Goal: Task Accomplishment & Management: Manage account settings

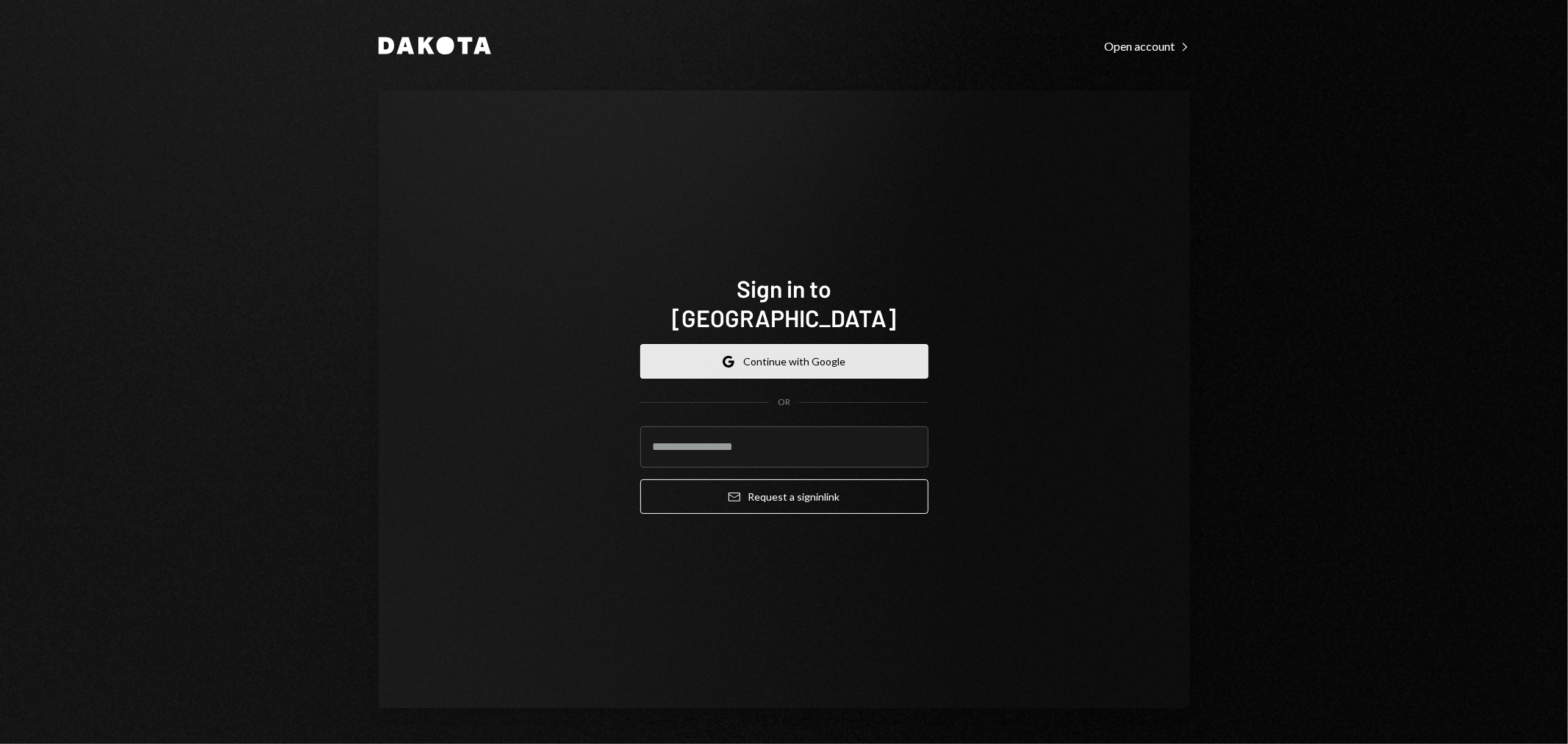
click at [826, 349] on button "Google Continue with Google" at bounding box center [784, 360] width 288 height 34
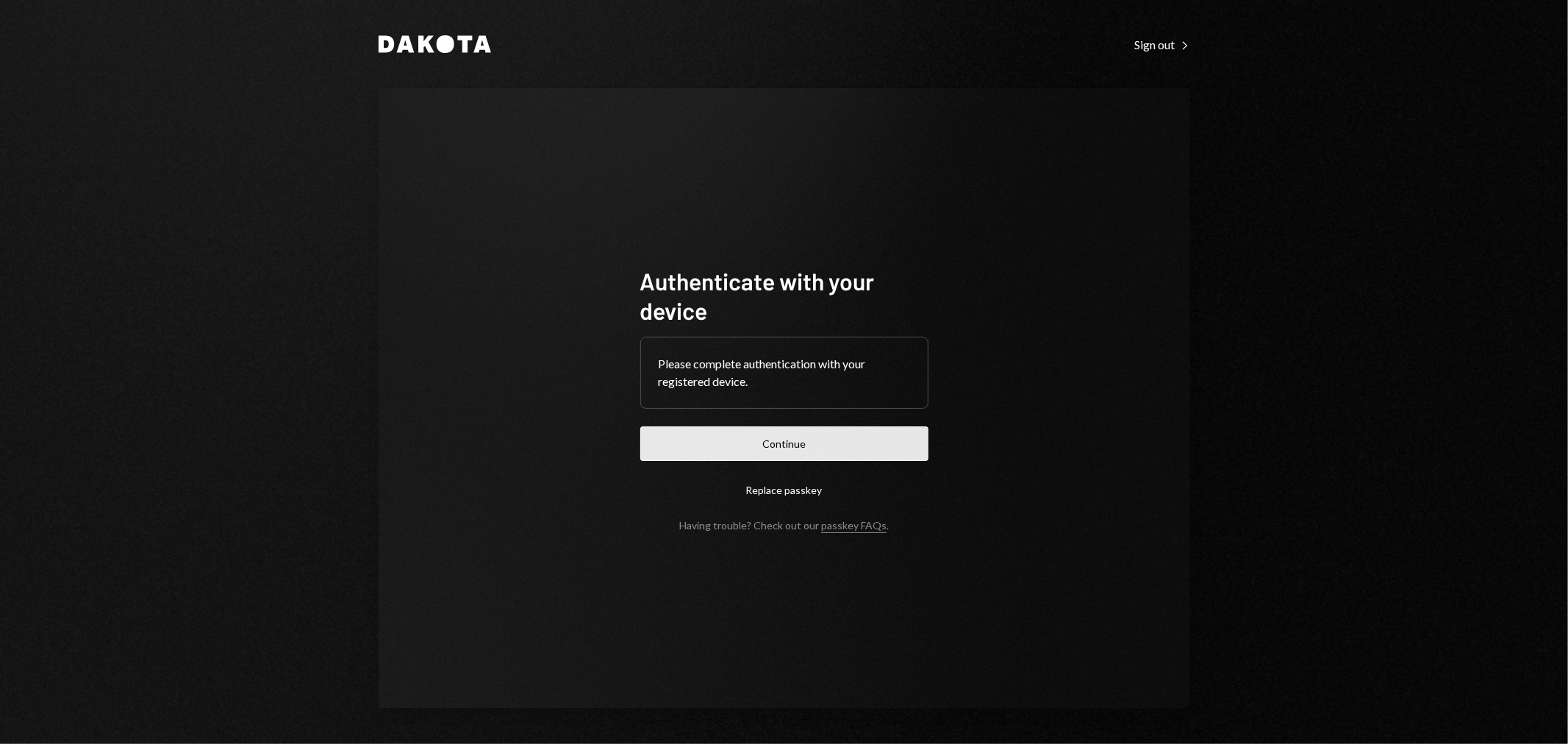
click at [849, 437] on button "Continue" at bounding box center [784, 443] width 288 height 34
click at [768, 438] on button "Continue" at bounding box center [784, 443] width 288 height 34
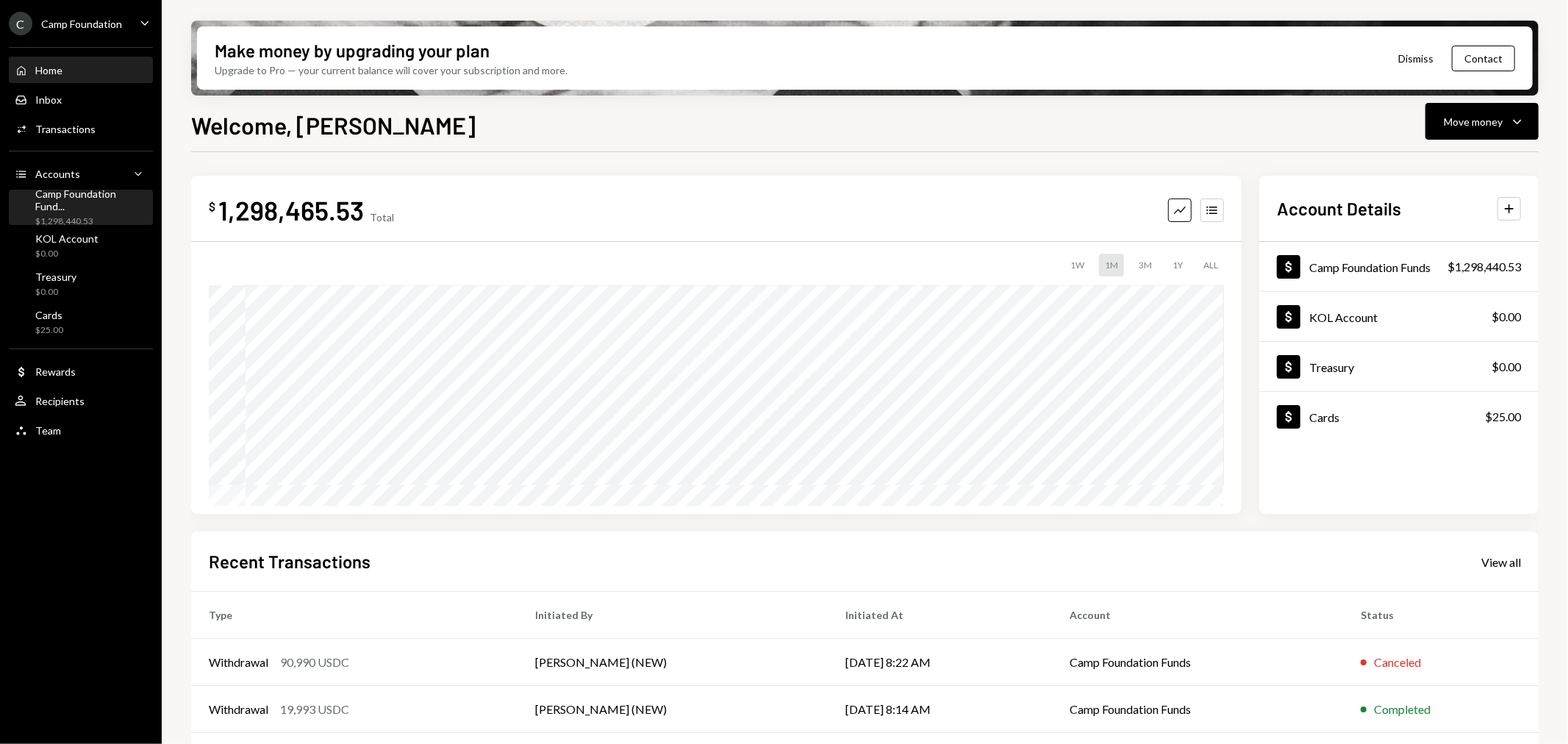
click at [96, 202] on div "Camp Foundation Fund..." at bounding box center [91, 200] width 111 height 25
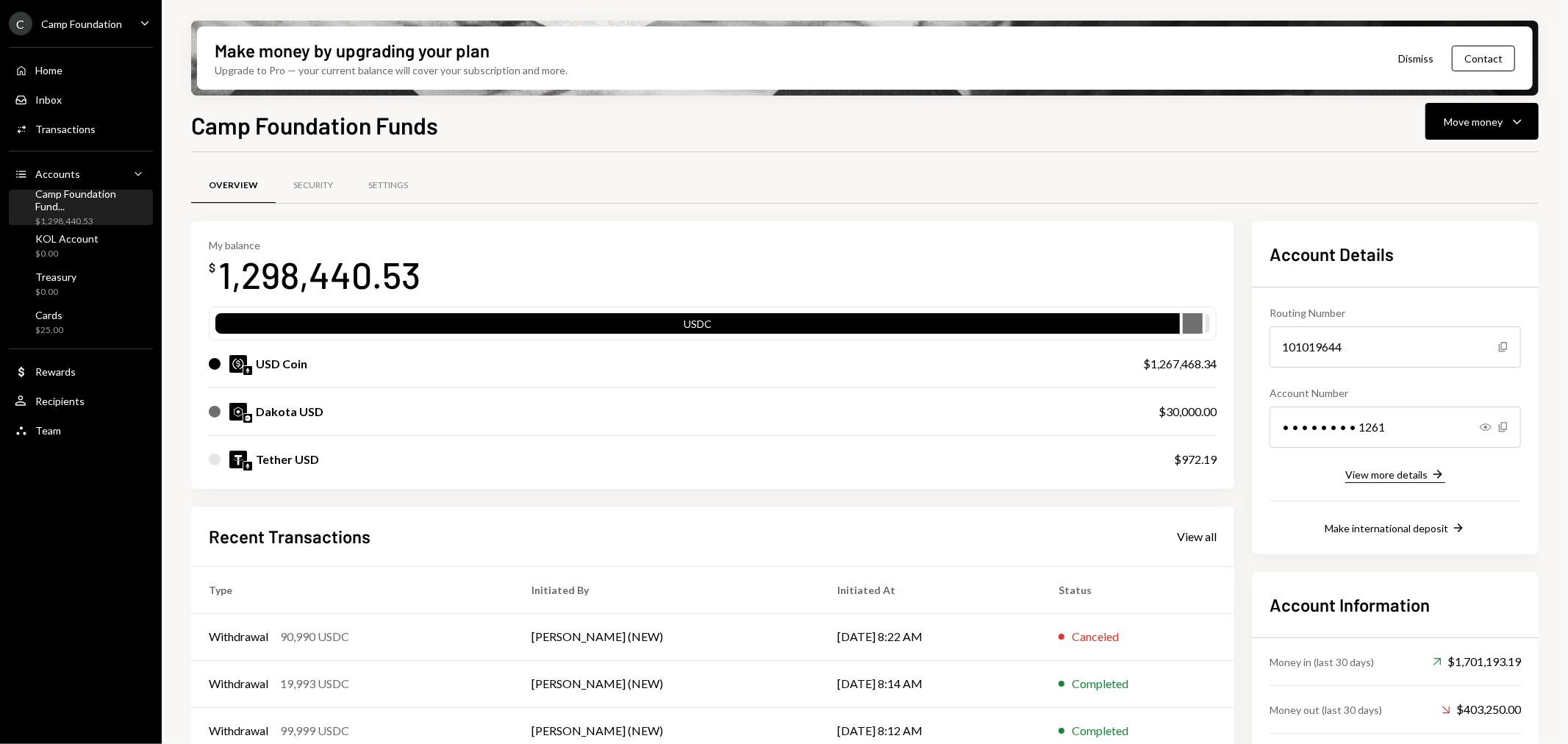
click at [1404, 475] on div "View more details" at bounding box center [1386, 474] width 82 height 13
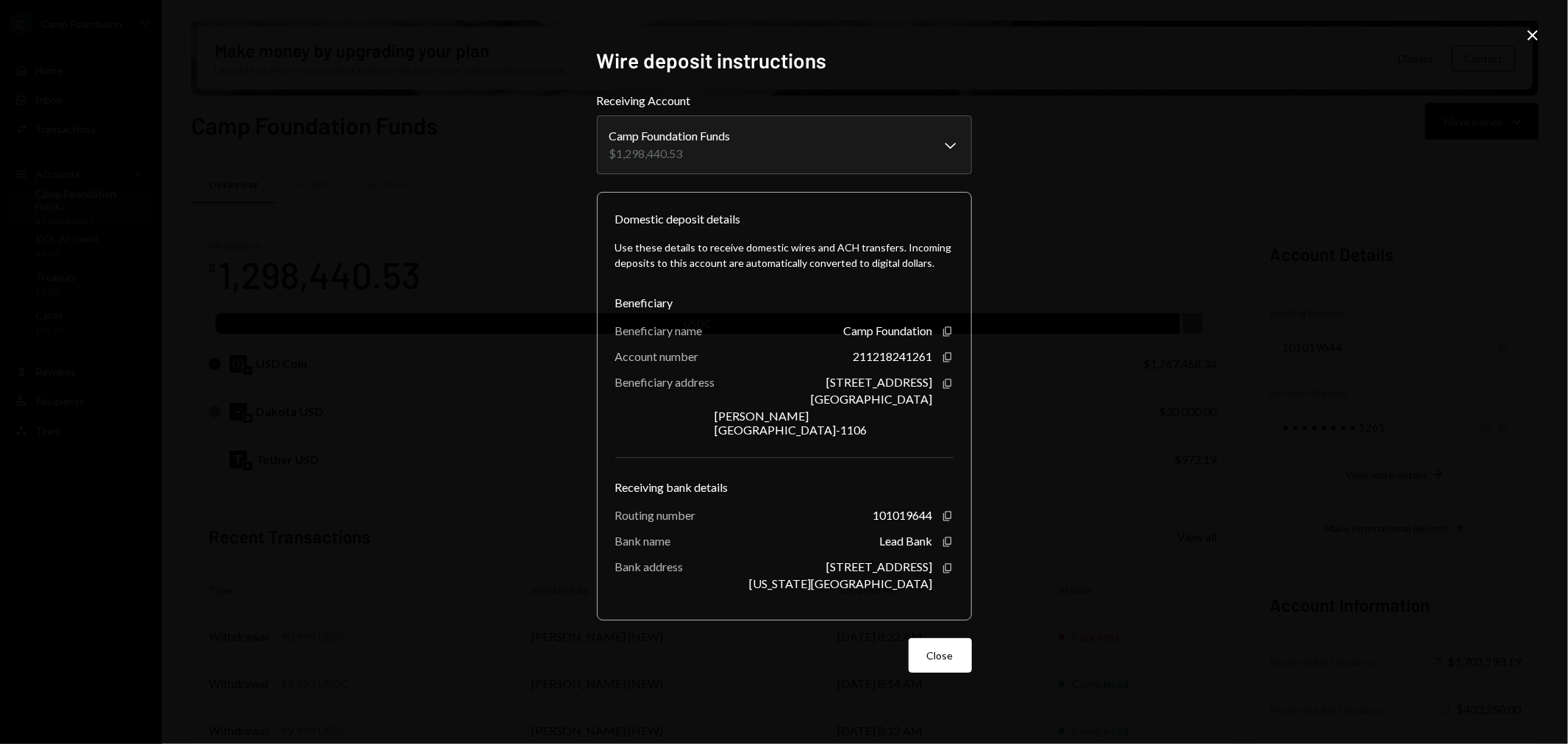
click at [1540, 31] on icon "Close" at bounding box center [1532, 35] width 18 height 18
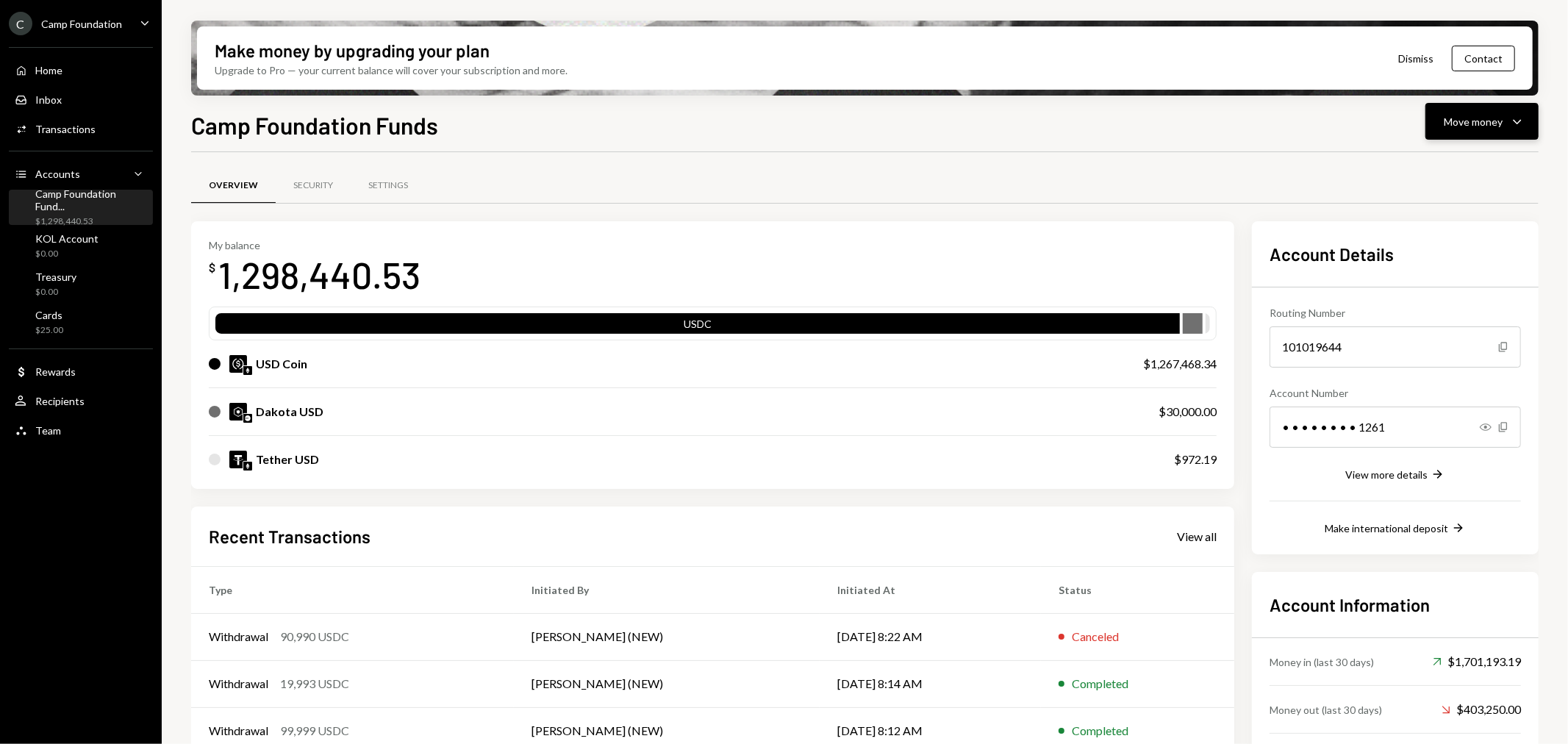
click at [1508, 130] on button "Move money Caret Down" at bounding box center [1482, 121] width 113 height 37
click at [1457, 230] on div "Deposit" at bounding box center [1471, 231] width 107 height 15
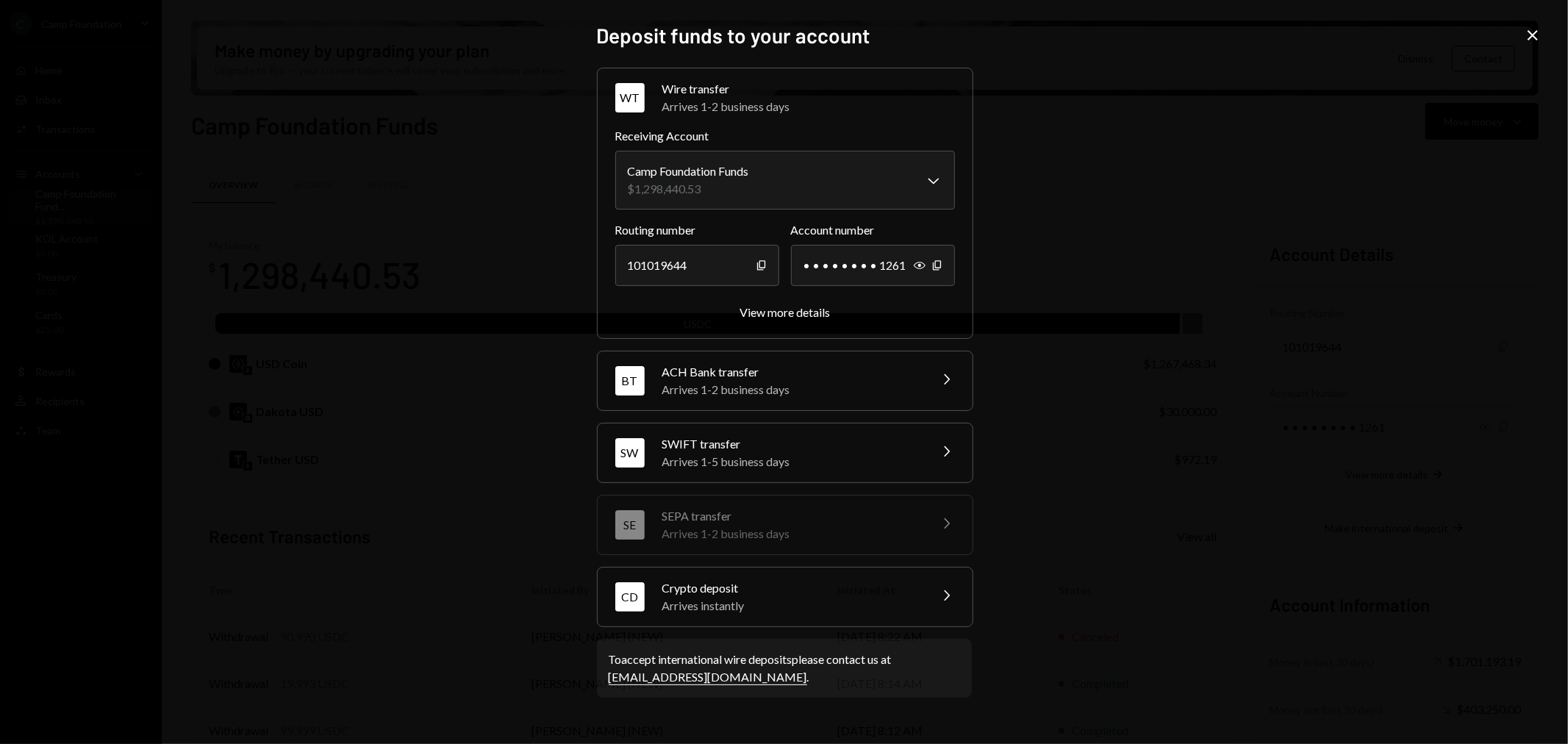
click at [823, 607] on div "Arrives instantly" at bounding box center [790, 605] width 257 height 18
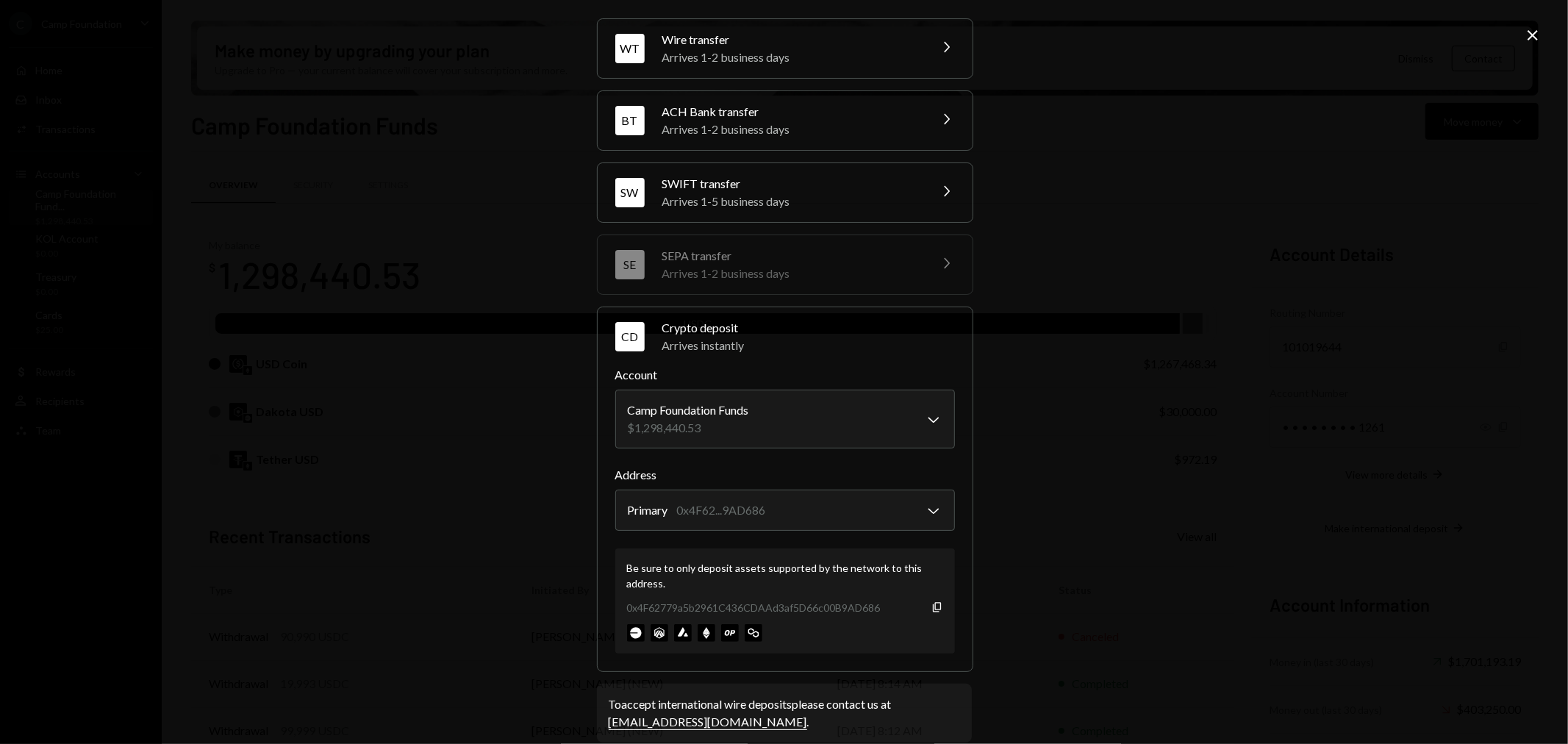
scroll to position [66, 0]
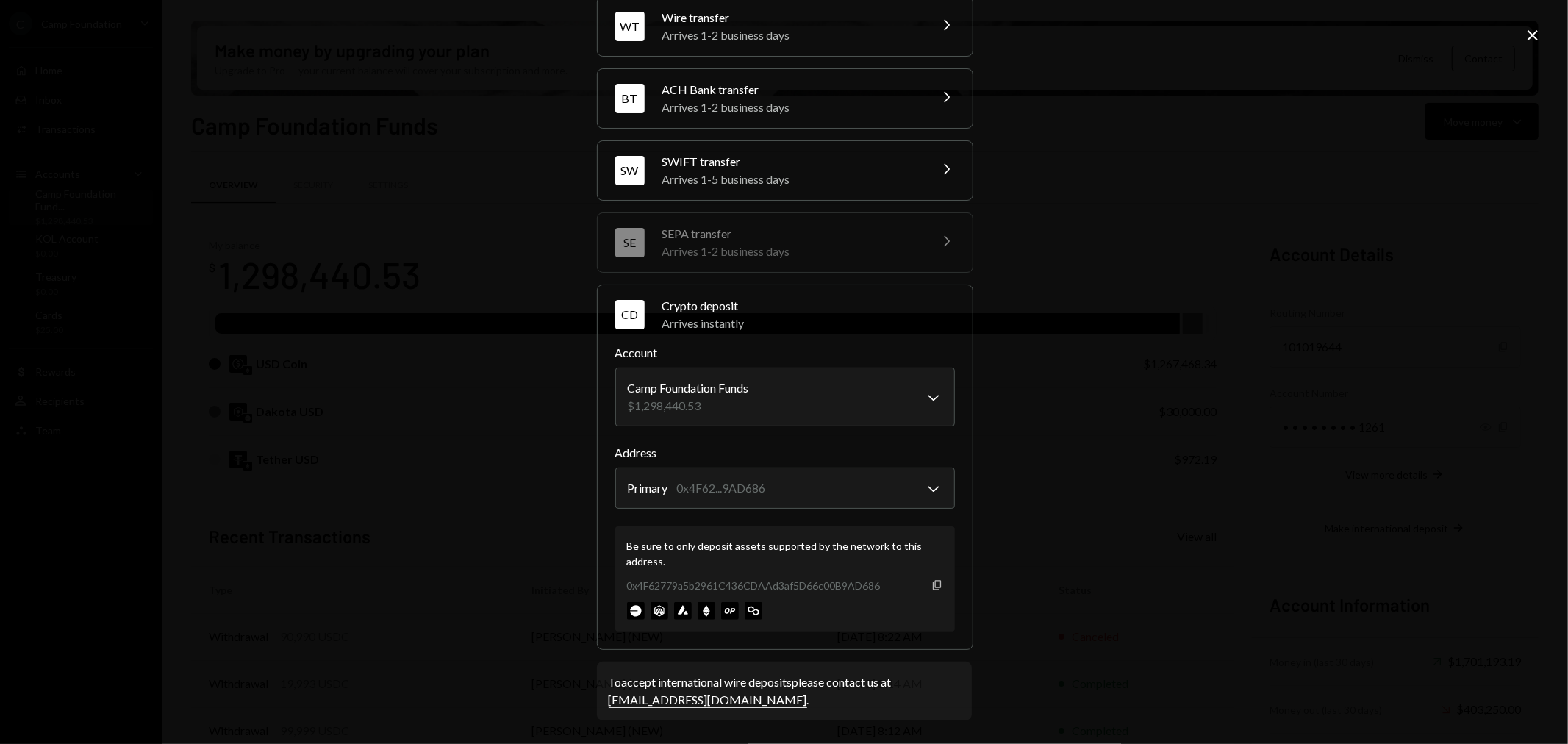
click at [935, 586] on icon "Copy" at bounding box center [937, 585] width 12 height 12
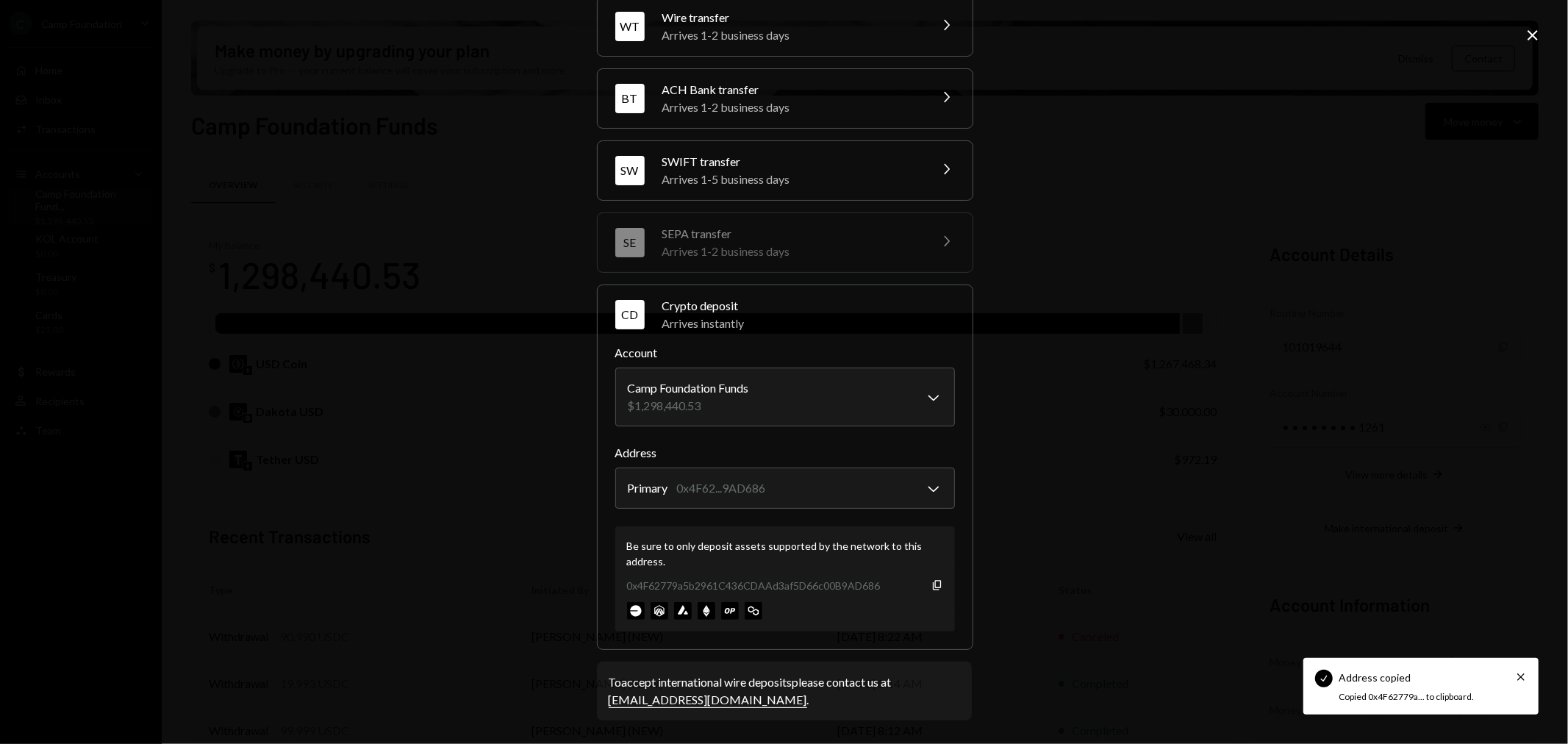
click at [1532, 35] on icon at bounding box center [1533, 35] width 10 height 10
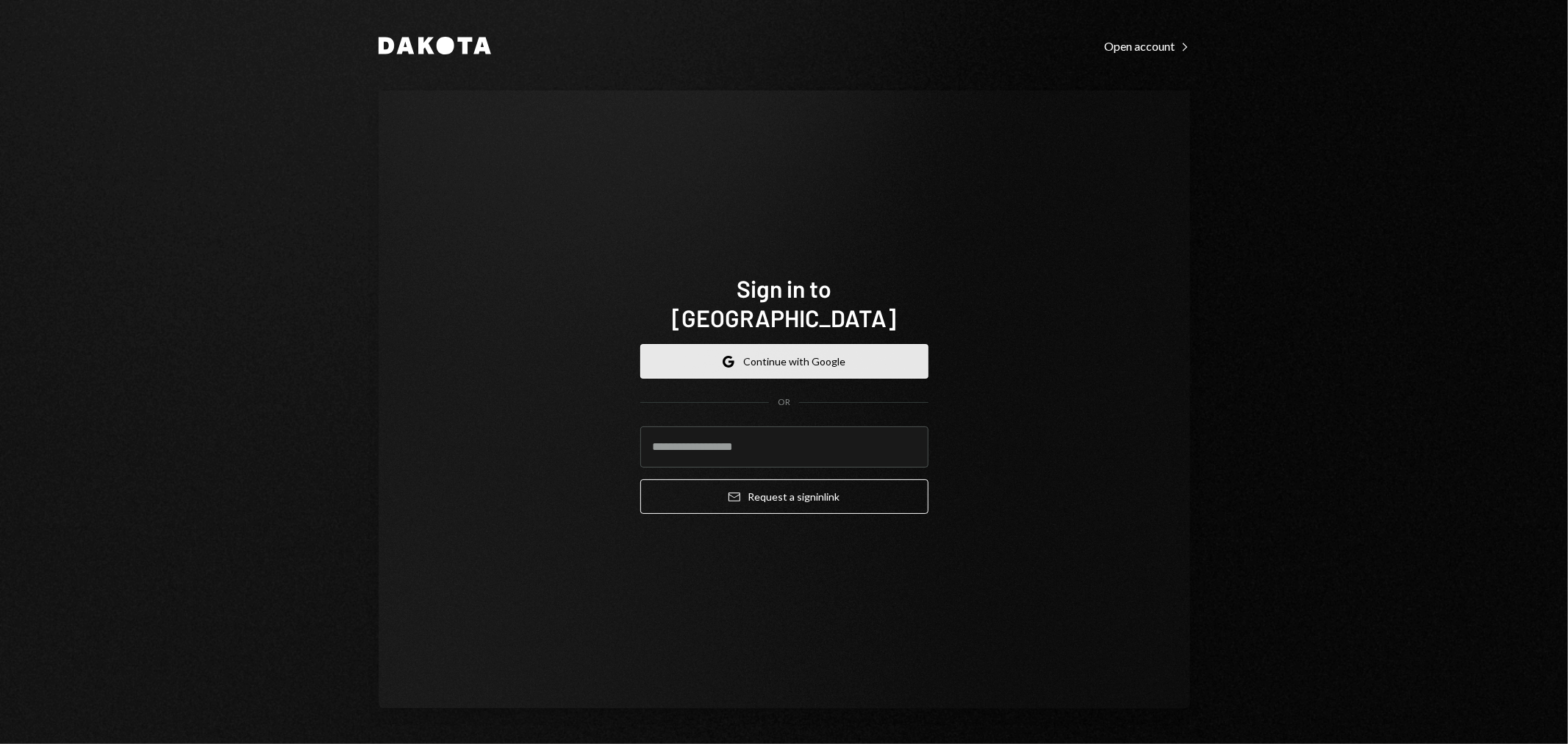
click at [826, 348] on button "Google Continue with Google" at bounding box center [784, 360] width 288 height 34
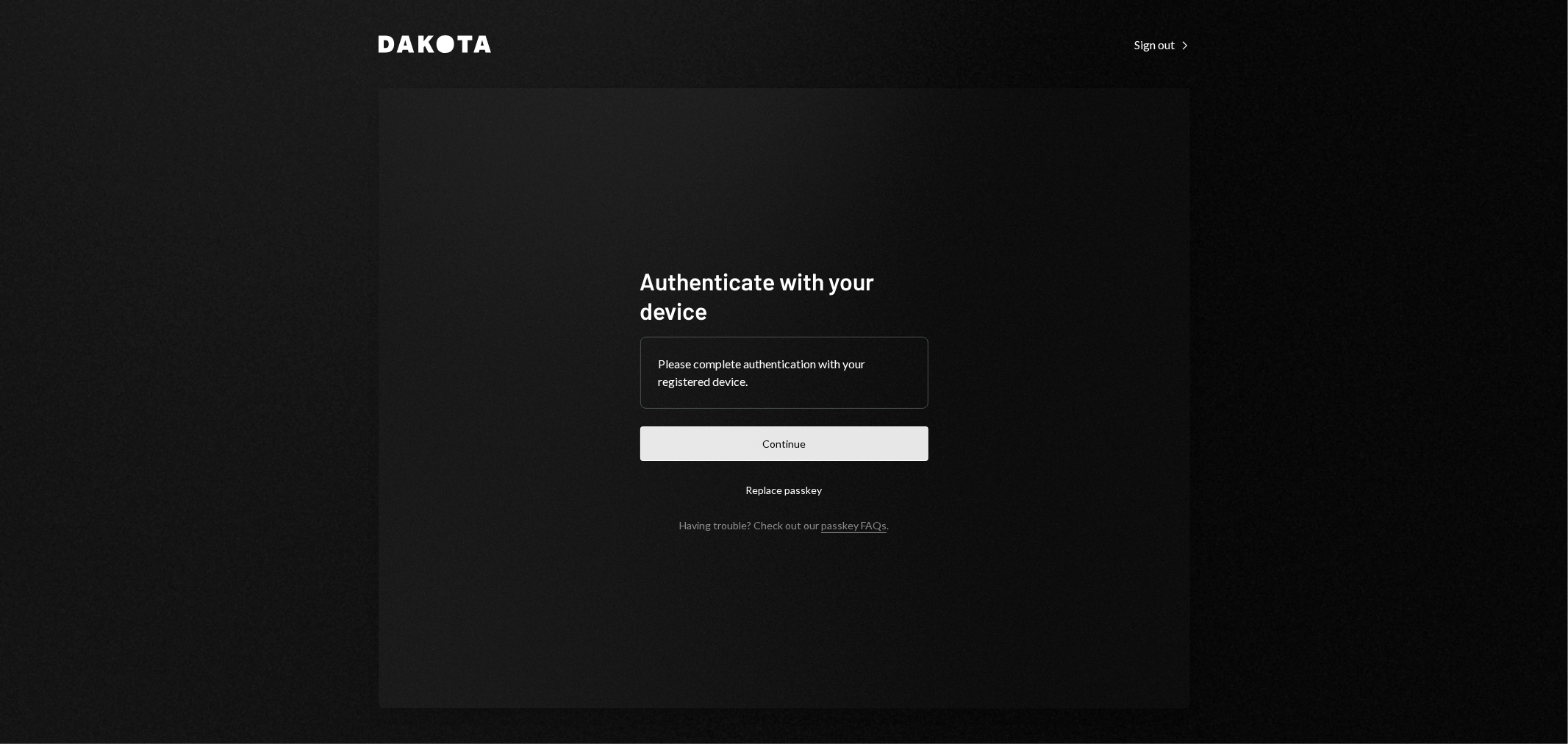
click at [850, 439] on button "Continue" at bounding box center [784, 443] width 288 height 34
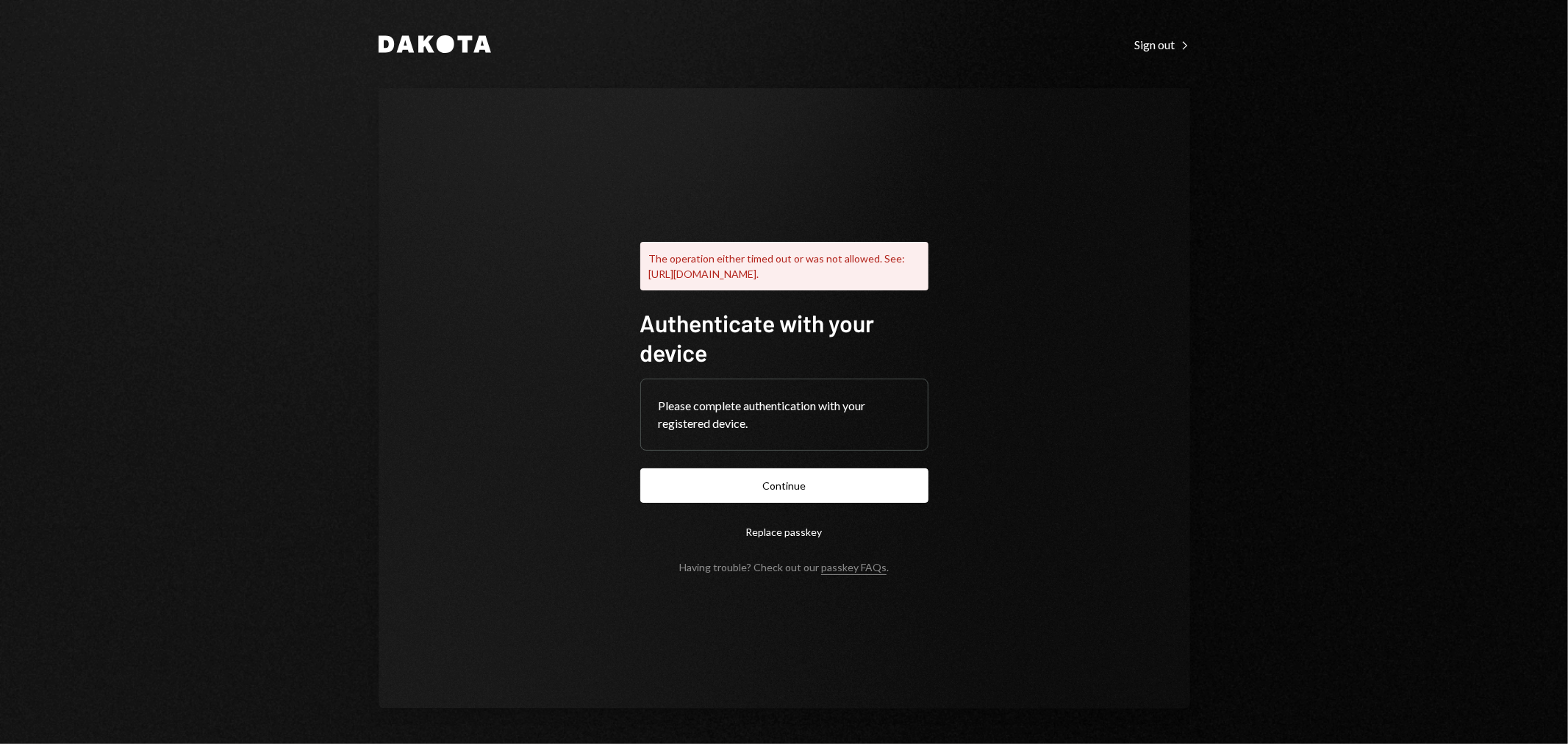
click at [1265, 404] on div "Dakota Sign out Right Caret The operation either timed out or was not allowed. …" at bounding box center [784, 372] width 1568 height 744
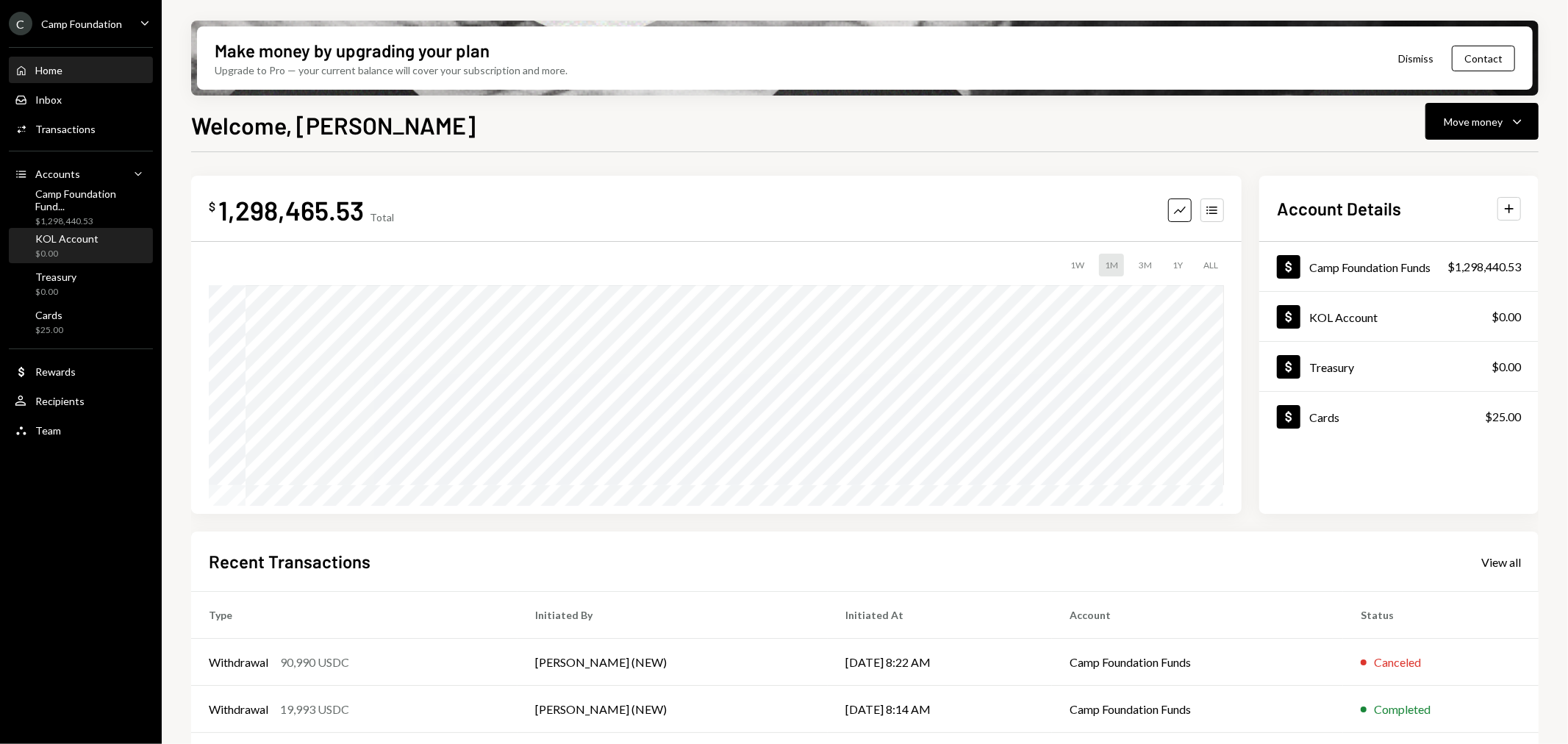
click at [70, 243] on div "KOL Account" at bounding box center [66, 238] width 63 height 13
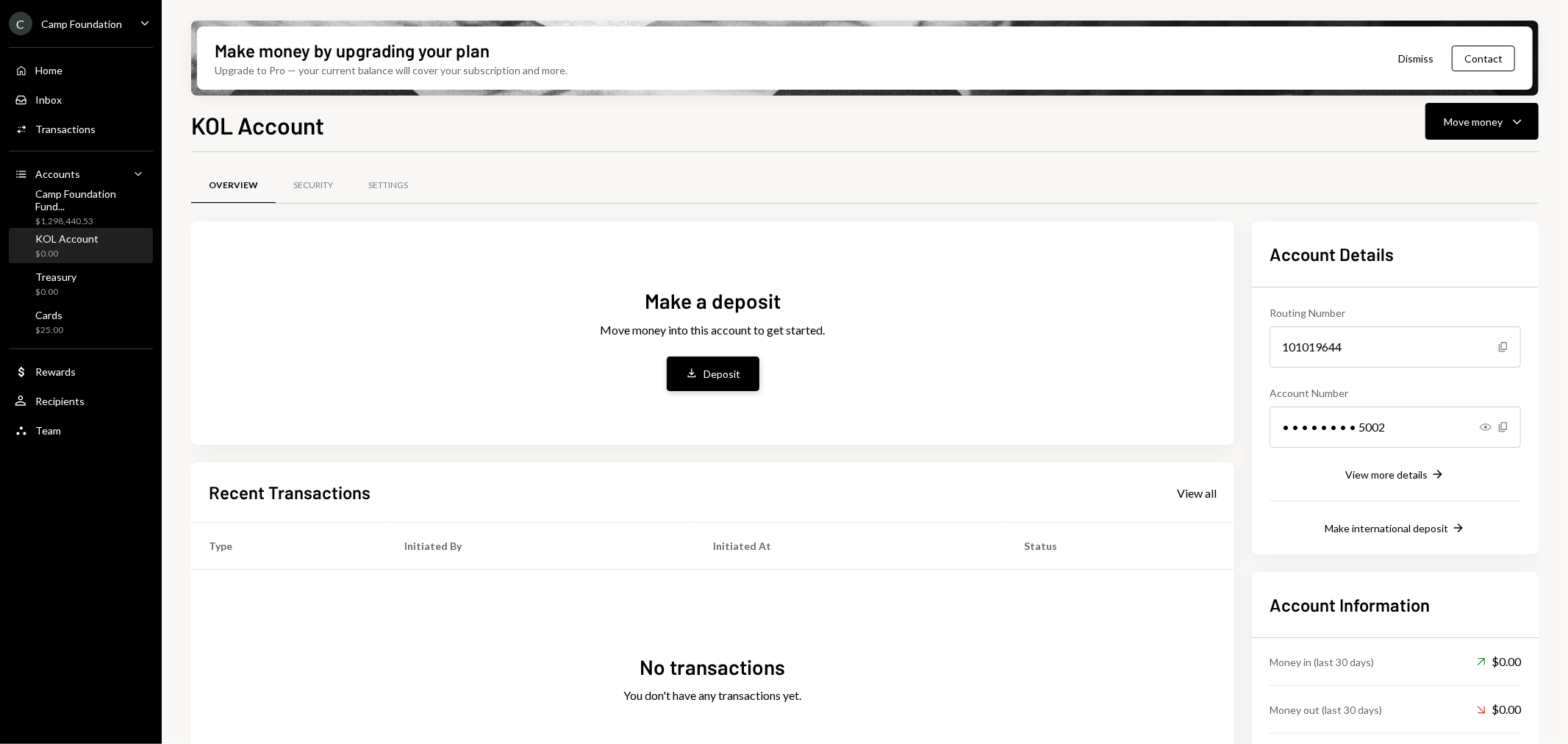
click at [715, 378] on div "Deposit" at bounding box center [722, 374] width 37 height 15
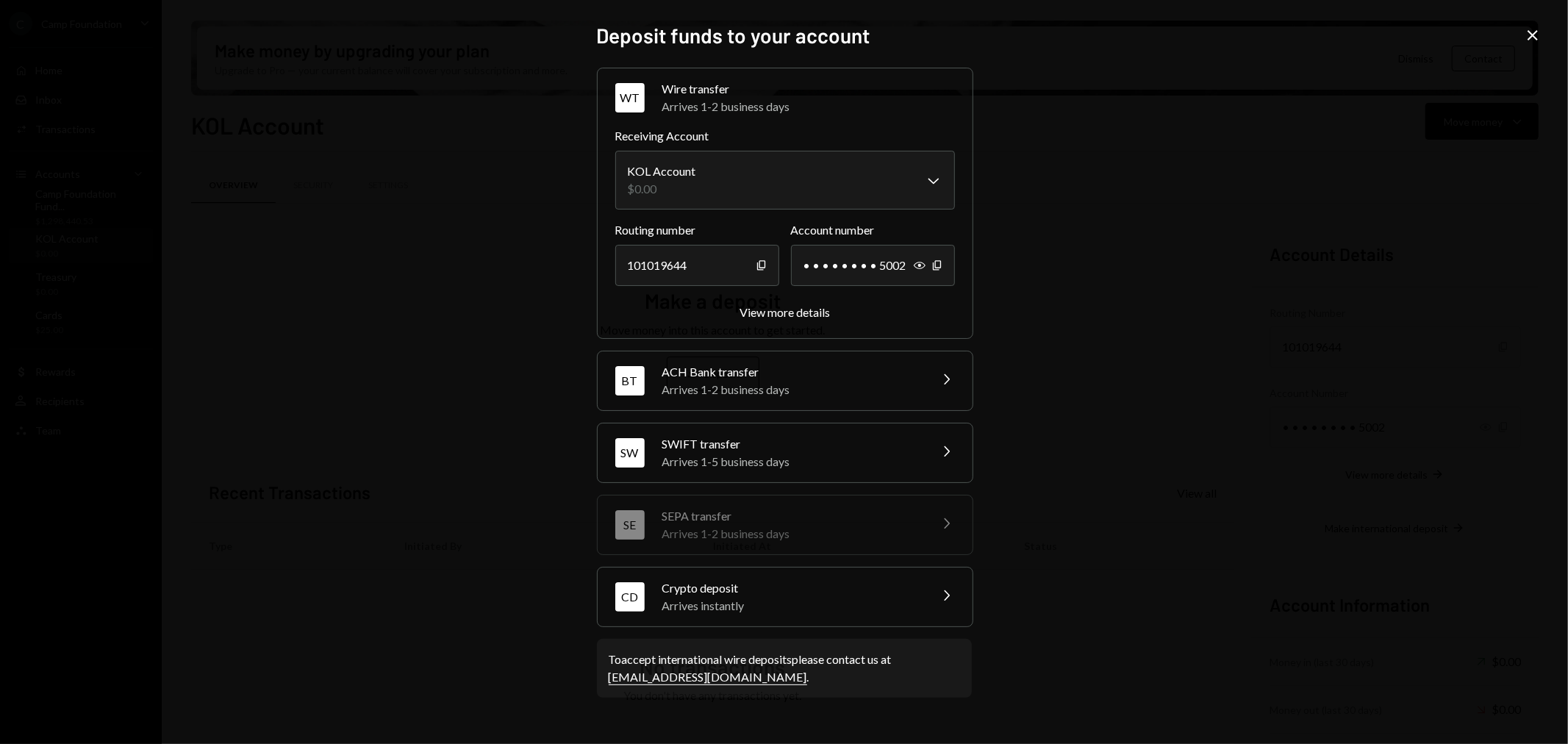
click at [752, 598] on div "Arrives instantly" at bounding box center [790, 605] width 257 height 18
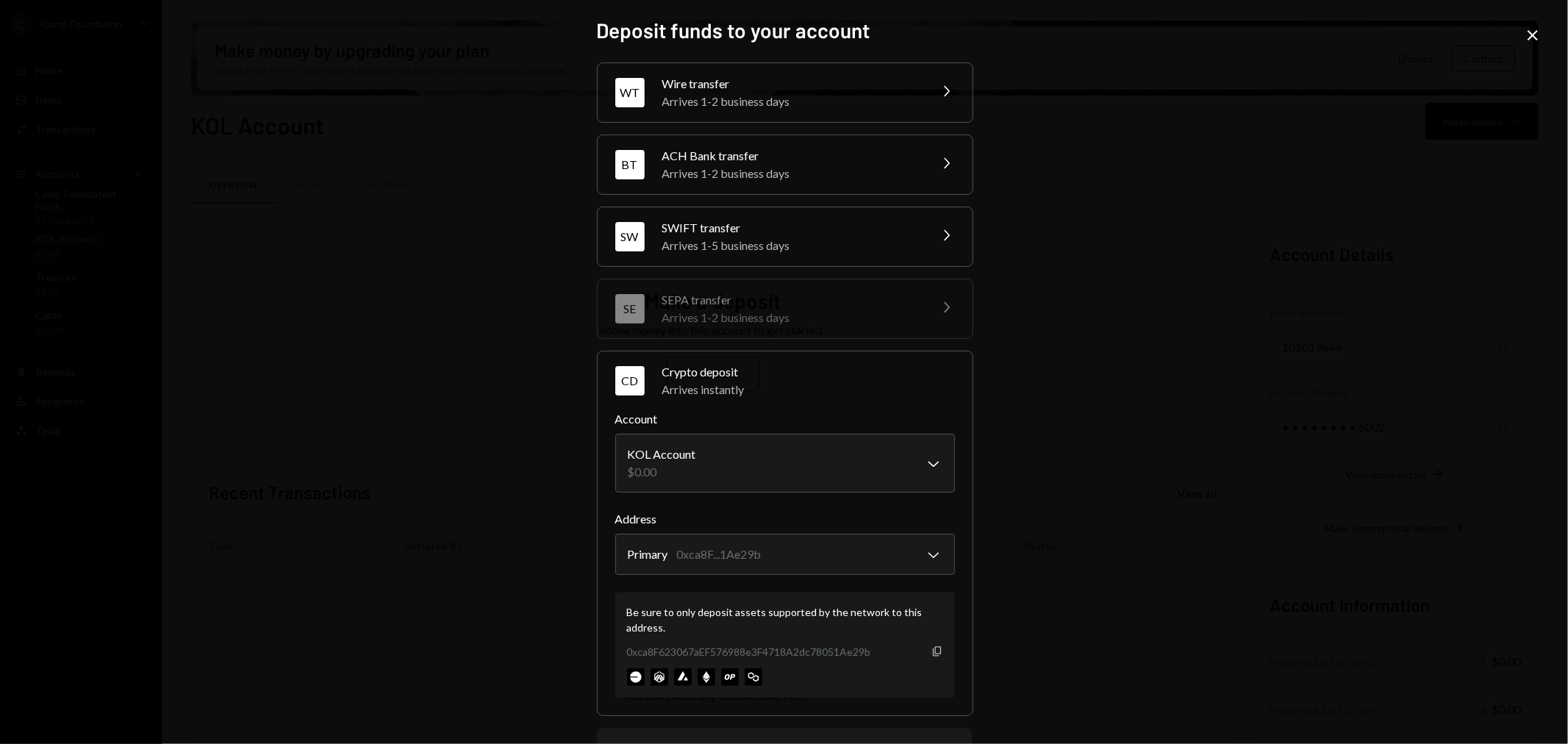
click at [934, 648] on icon "Copy" at bounding box center [937, 651] width 12 height 12
click at [1534, 33] on icon at bounding box center [1533, 35] width 10 height 10
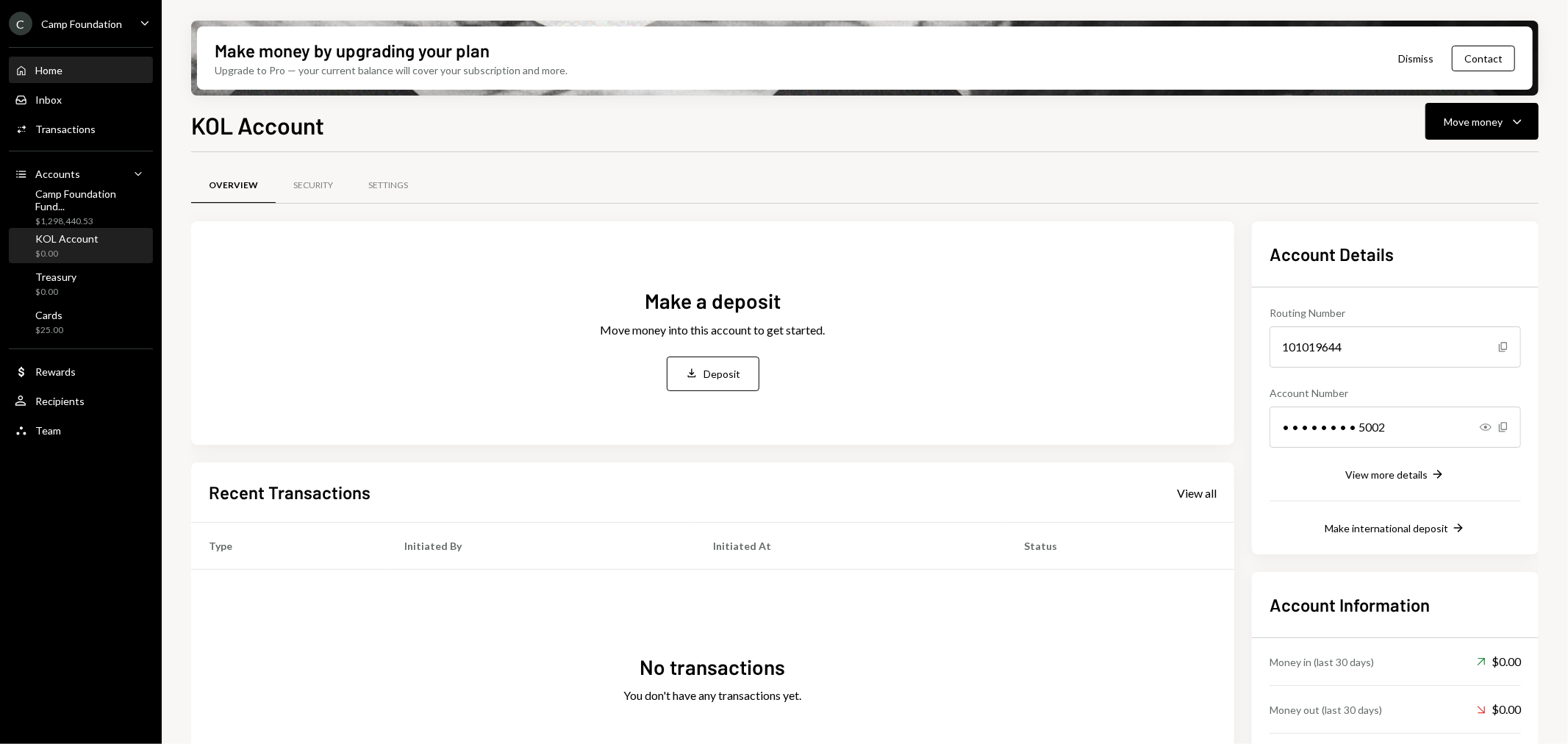
click at [70, 64] on div "Home Home" at bounding box center [81, 70] width 132 height 13
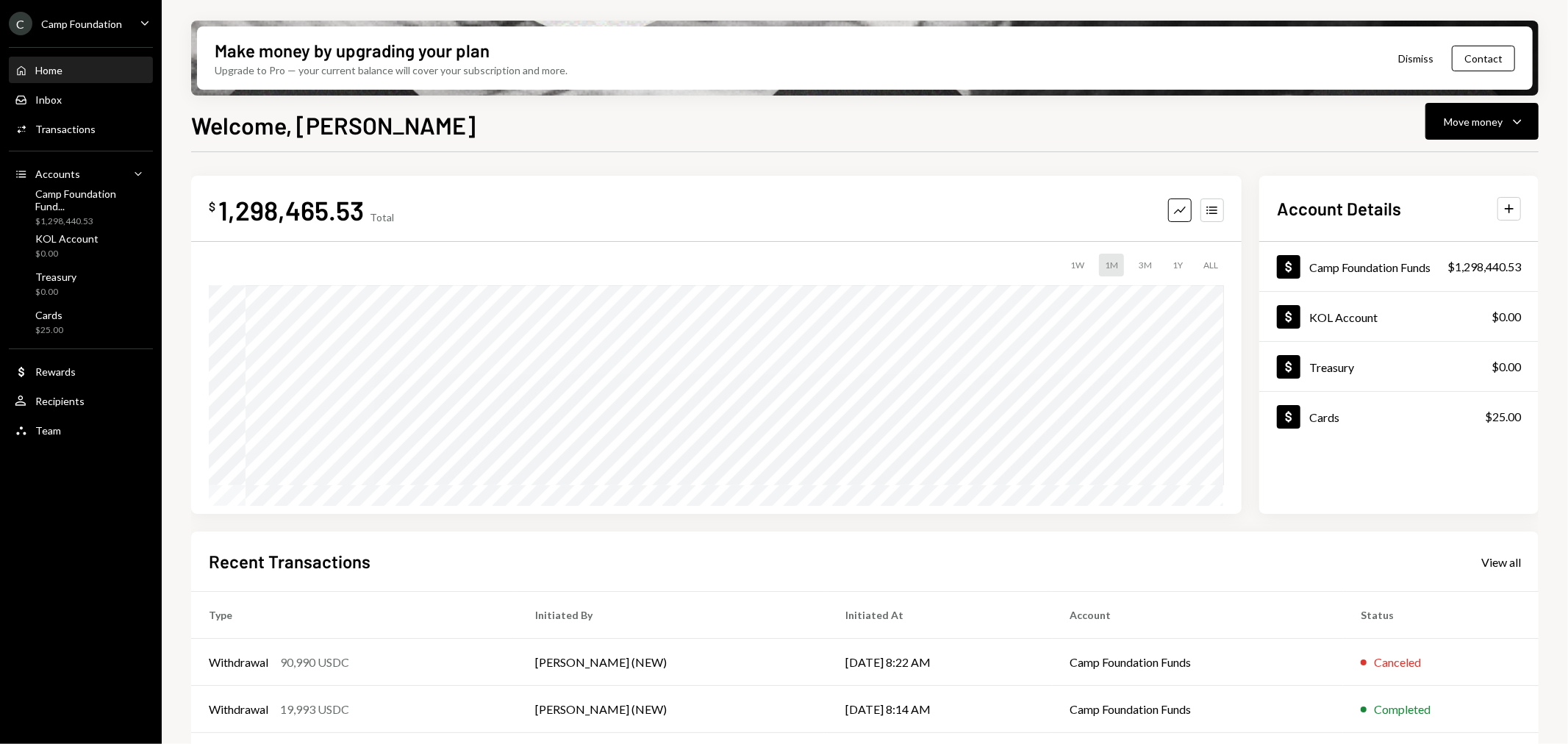
click at [86, 24] on div "Camp Foundation" at bounding box center [81, 23] width 80 height 13
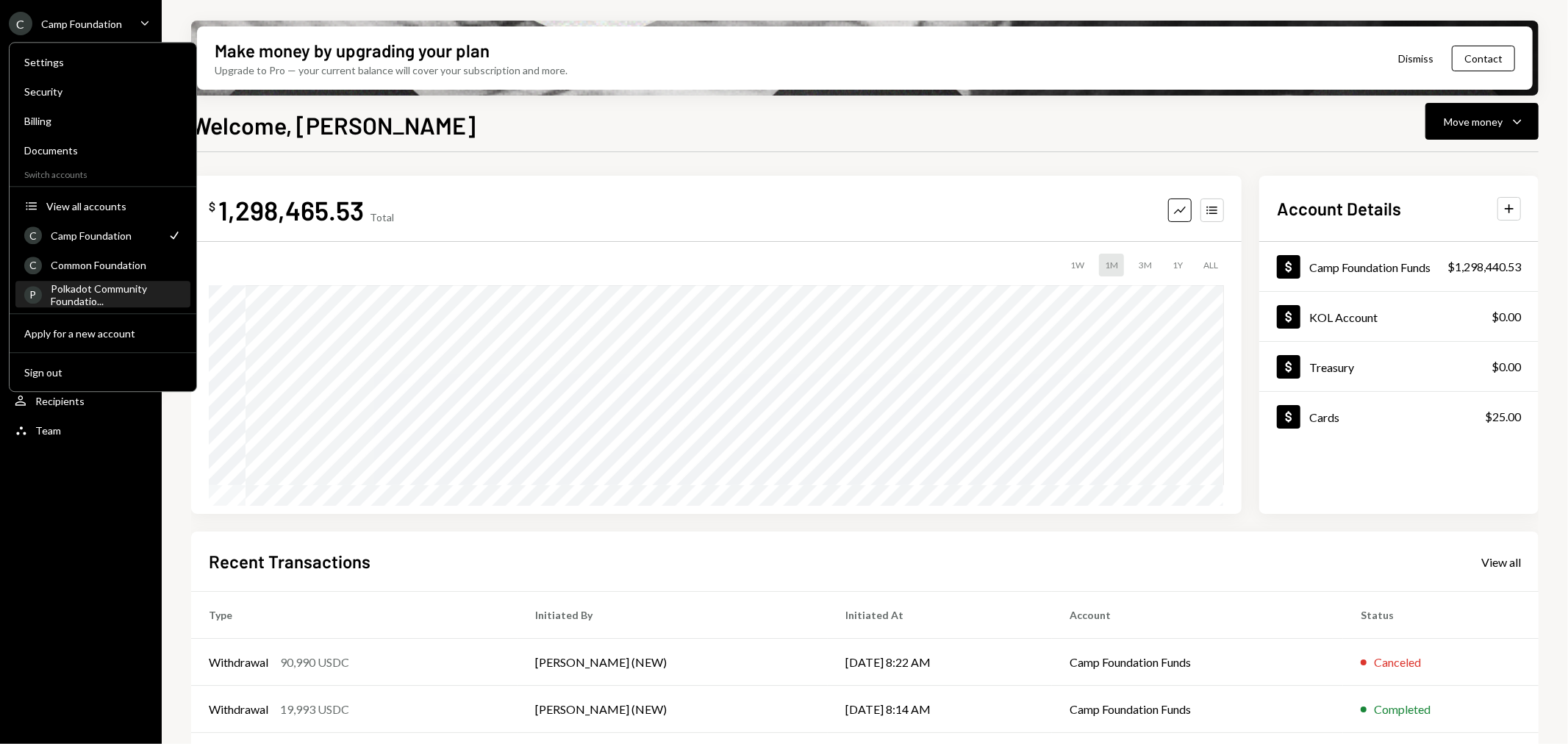
click at [106, 290] on div "Polkadot Community Foundatio..." at bounding box center [116, 295] width 131 height 25
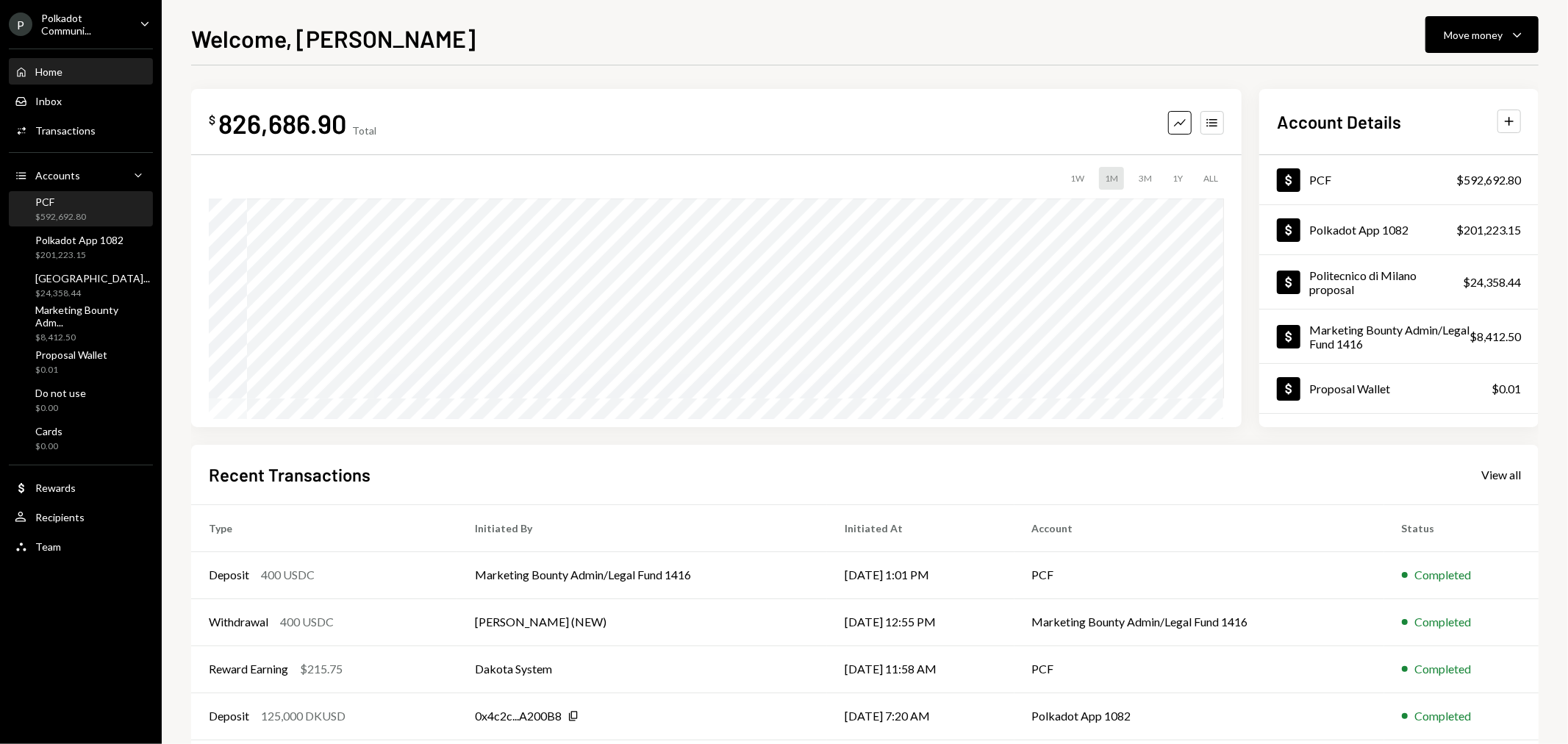
click at [59, 202] on div "PCF" at bounding box center [60, 201] width 51 height 13
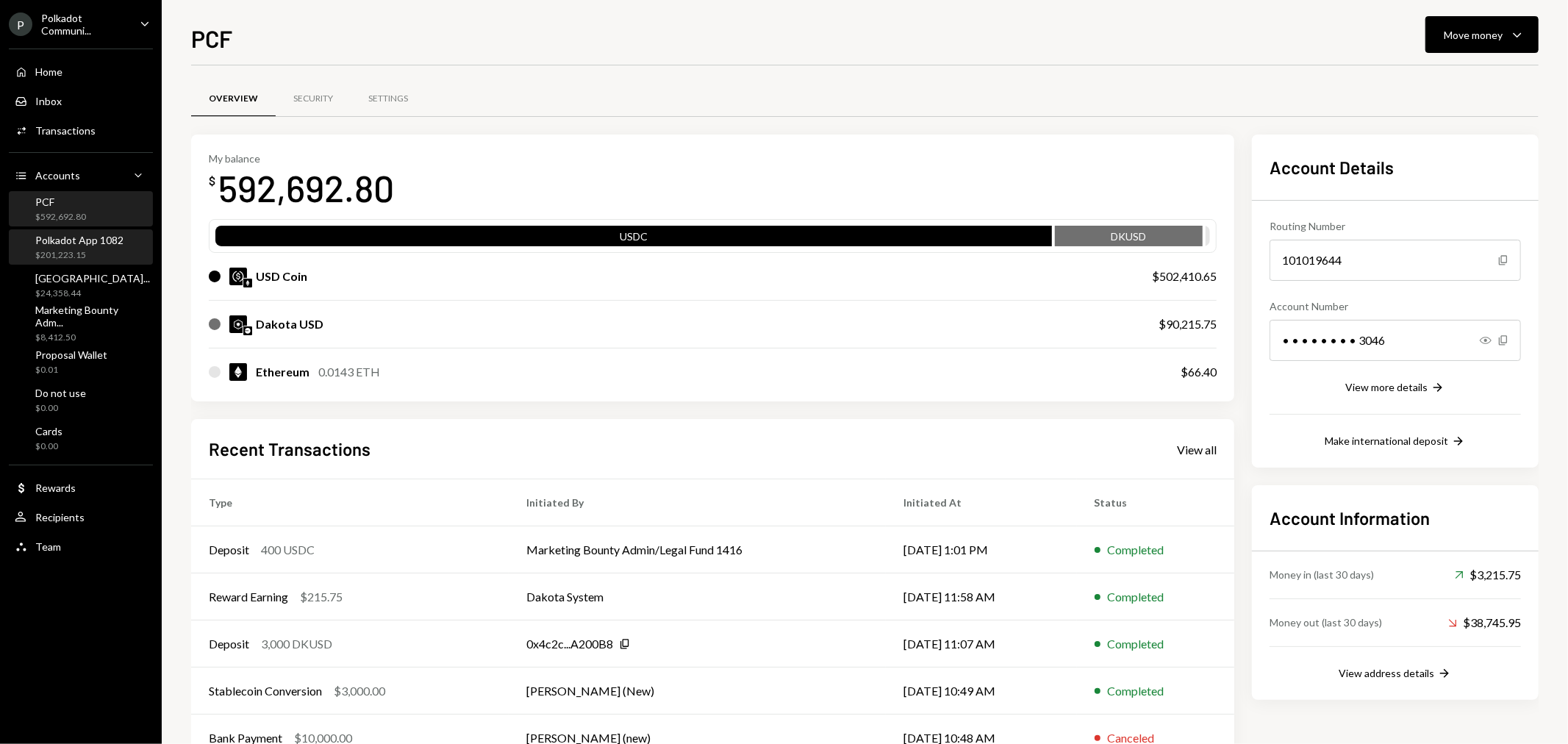
click at [76, 245] on div "Polkadot App 1082 $201,223.15" at bounding box center [79, 247] width 88 height 28
